Goal: Task Accomplishment & Management: Manage account settings

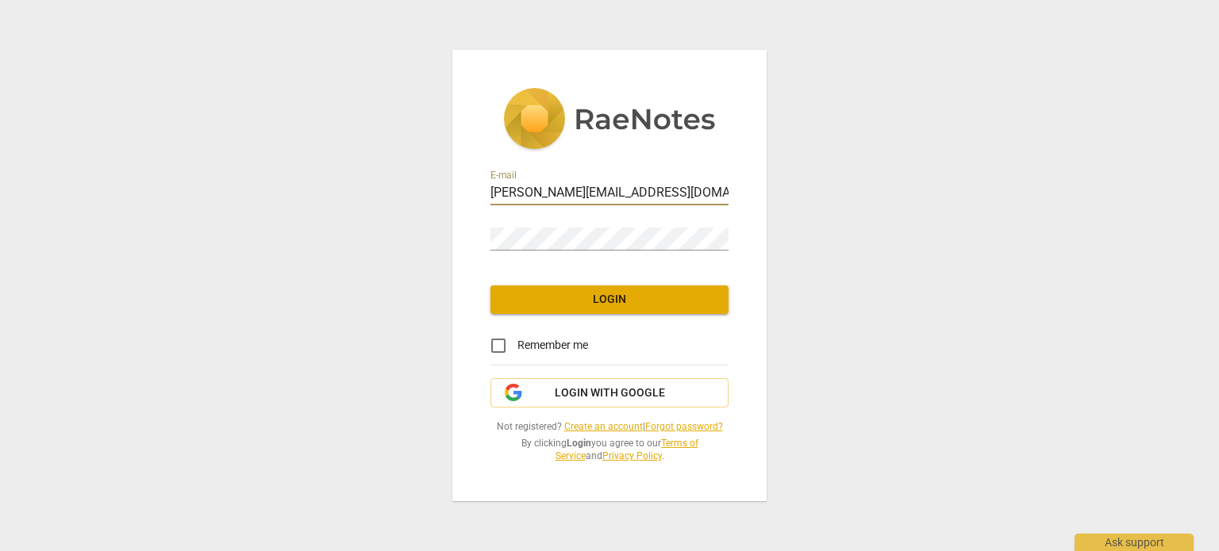
click at [644, 186] on input "[PERSON_NAME][EMAIL_ADDRESS][DOMAIN_NAME]" at bounding box center [609, 193] width 238 height 23
drag, startPoint x: 0, startPoint y: 0, endPoint x: 428, endPoint y: 184, distance: 466.2
click at [428, 184] on div "E-mail [PERSON_NAME][EMAIL_ADDRESS][DOMAIN_NAME] Password Login Remember me Log…" at bounding box center [609, 275] width 1219 height 551
type input "[EMAIL_ADDRESS][DOMAIN_NAME]"
click at [702, 424] on link "Forgot password?" at bounding box center [684, 426] width 78 height 11
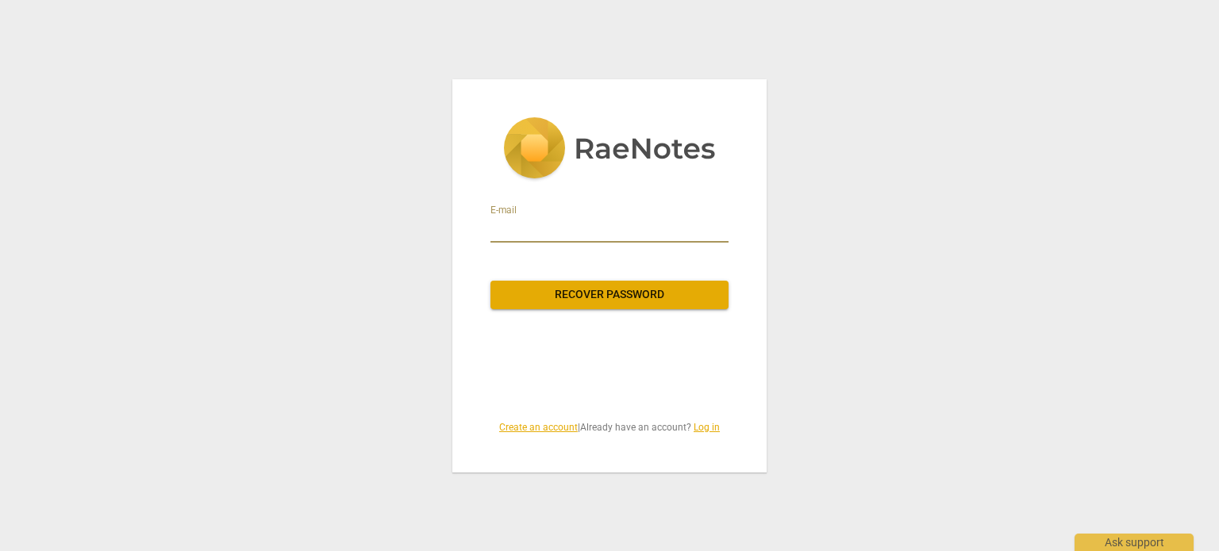
click at [558, 228] on input "email" at bounding box center [609, 229] width 238 height 25
type input "[EMAIL_ADDRESS][DOMAIN_NAME]"
click at [612, 293] on span "Recover password" at bounding box center [609, 295] width 213 height 16
click at [708, 424] on link "Log in" at bounding box center [706, 427] width 26 height 11
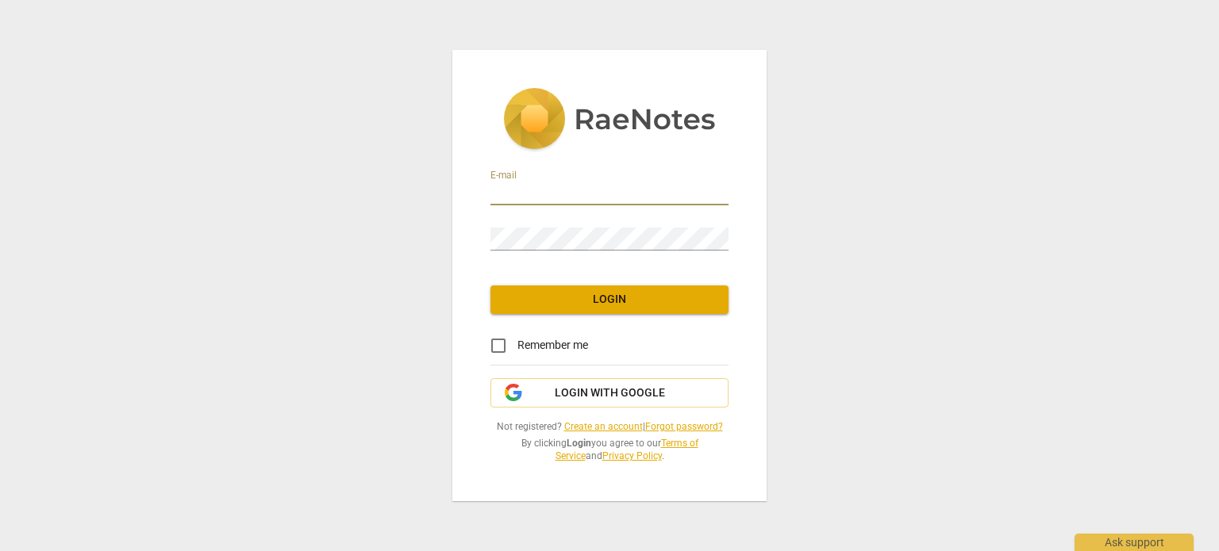
click at [558, 194] on input "email" at bounding box center [609, 193] width 238 height 23
type input "[EMAIL_ADDRESS][DOMAIN_NAME]"
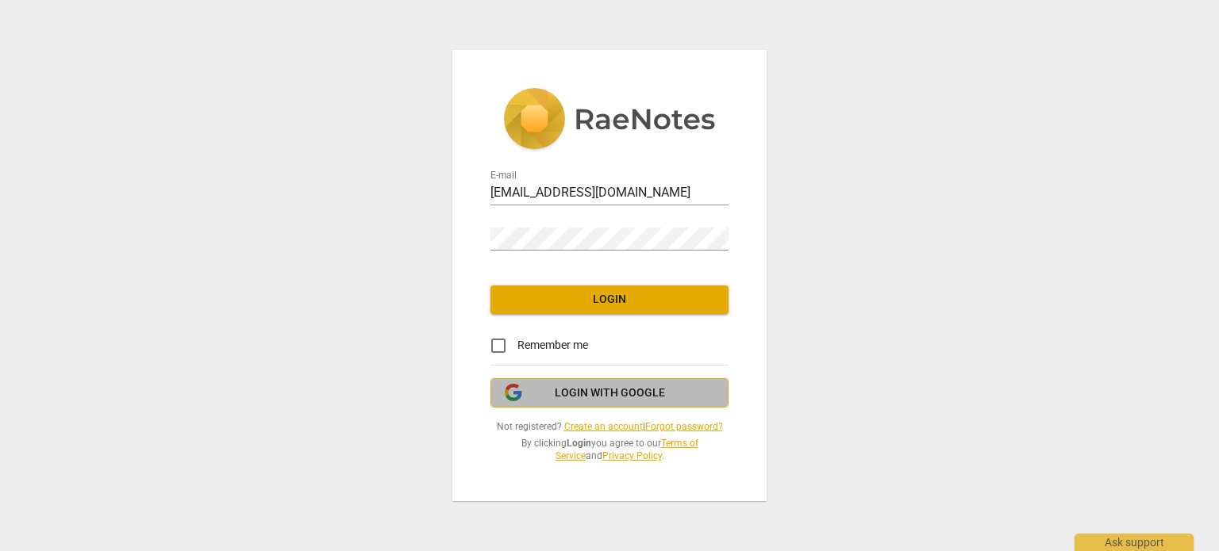
click at [622, 397] on span "Login with Google" at bounding box center [610, 394] width 110 height 16
